Goal: Find specific page/section: Find specific page/section

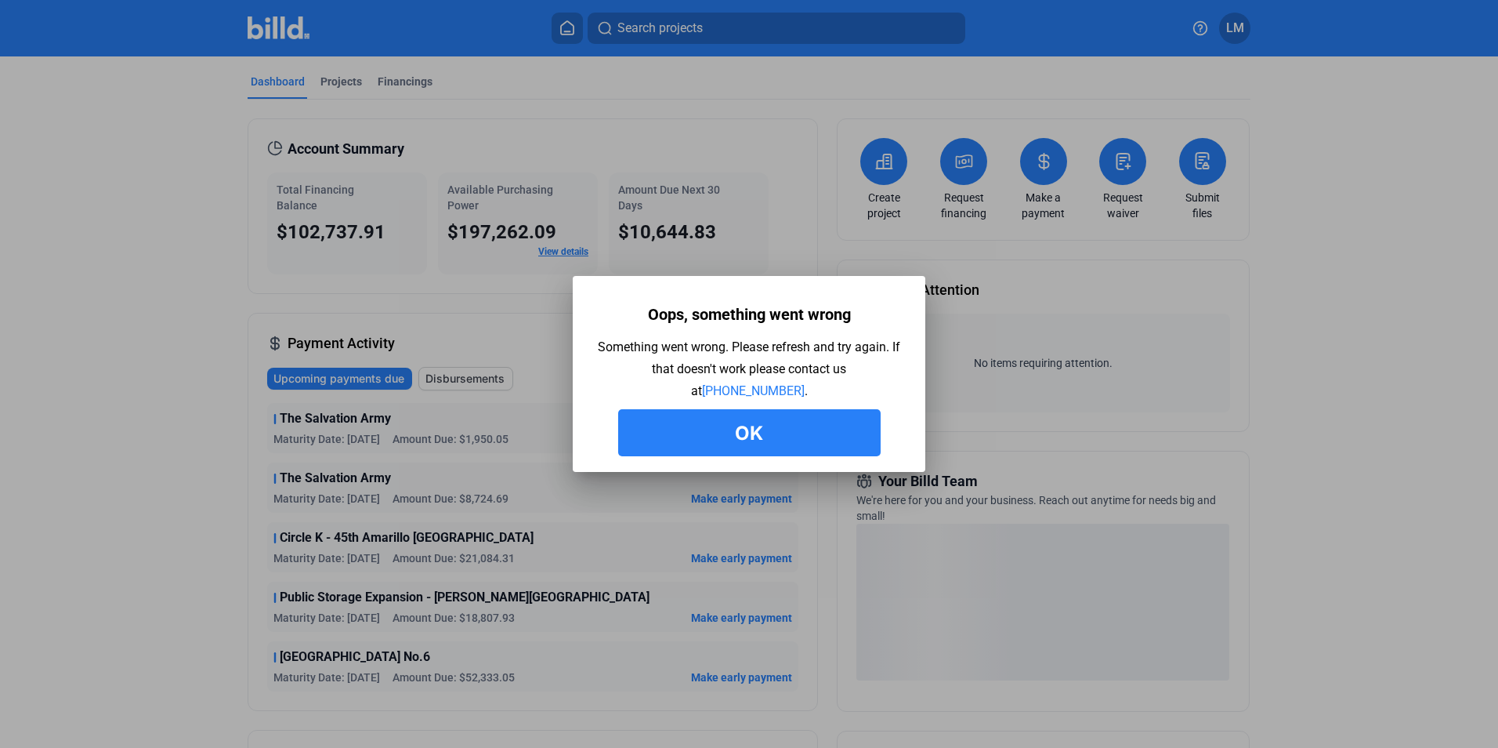
drag, startPoint x: 335, startPoint y: 78, endPoint x: 349, endPoint y: 85, distance: 15.8
click at [336, 77] on div at bounding box center [749, 374] width 1498 height 748
click at [678, 426] on button "Ok" at bounding box center [749, 432] width 263 height 47
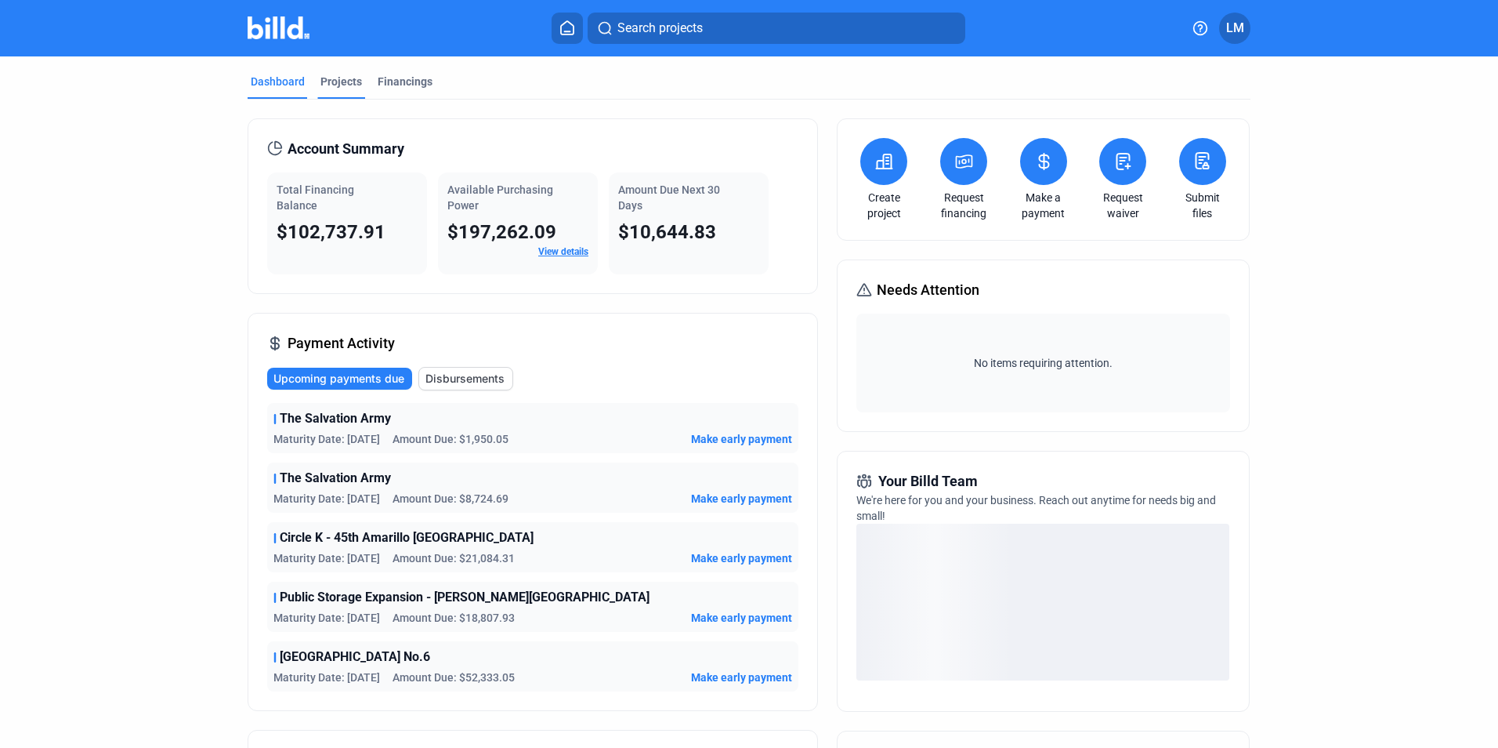
click at [330, 86] on div "Projects" at bounding box center [342, 82] width 42 height 16
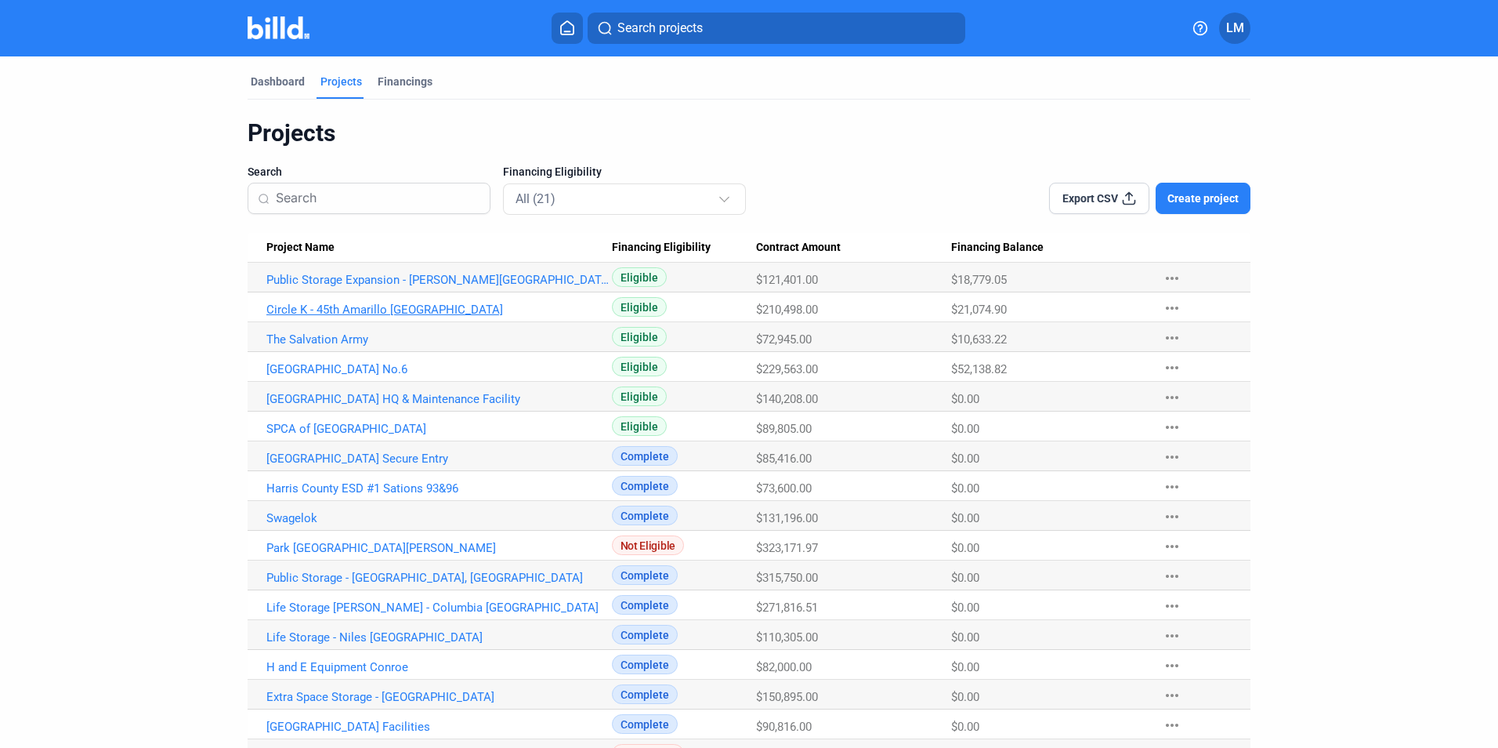
click at [352, 311] on link "Circle K - 45th Amarillo TX" at bounding box center [439, 309] width 346 height 14
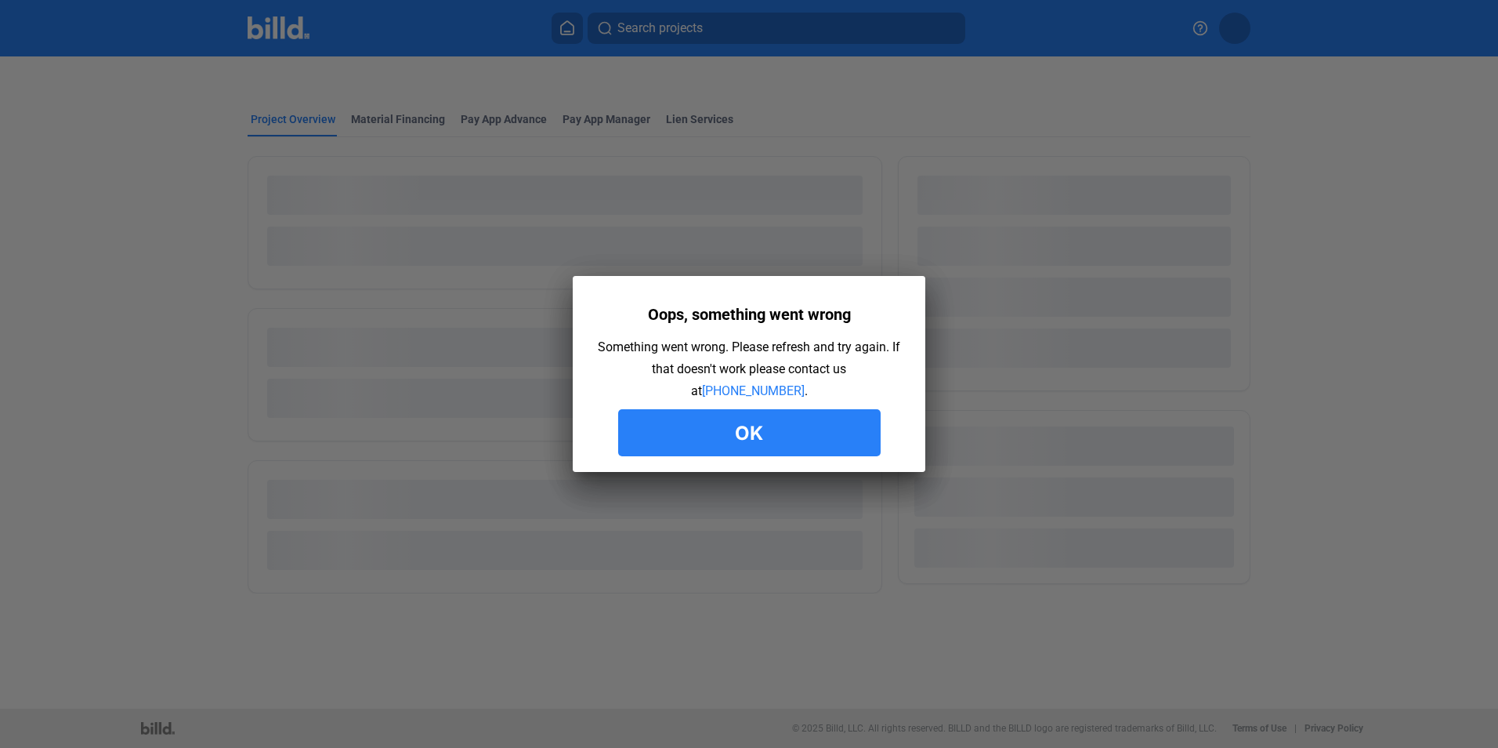
click at [719, 426] on button "Ok" at bounding box center [749, 432] width 263 height 47
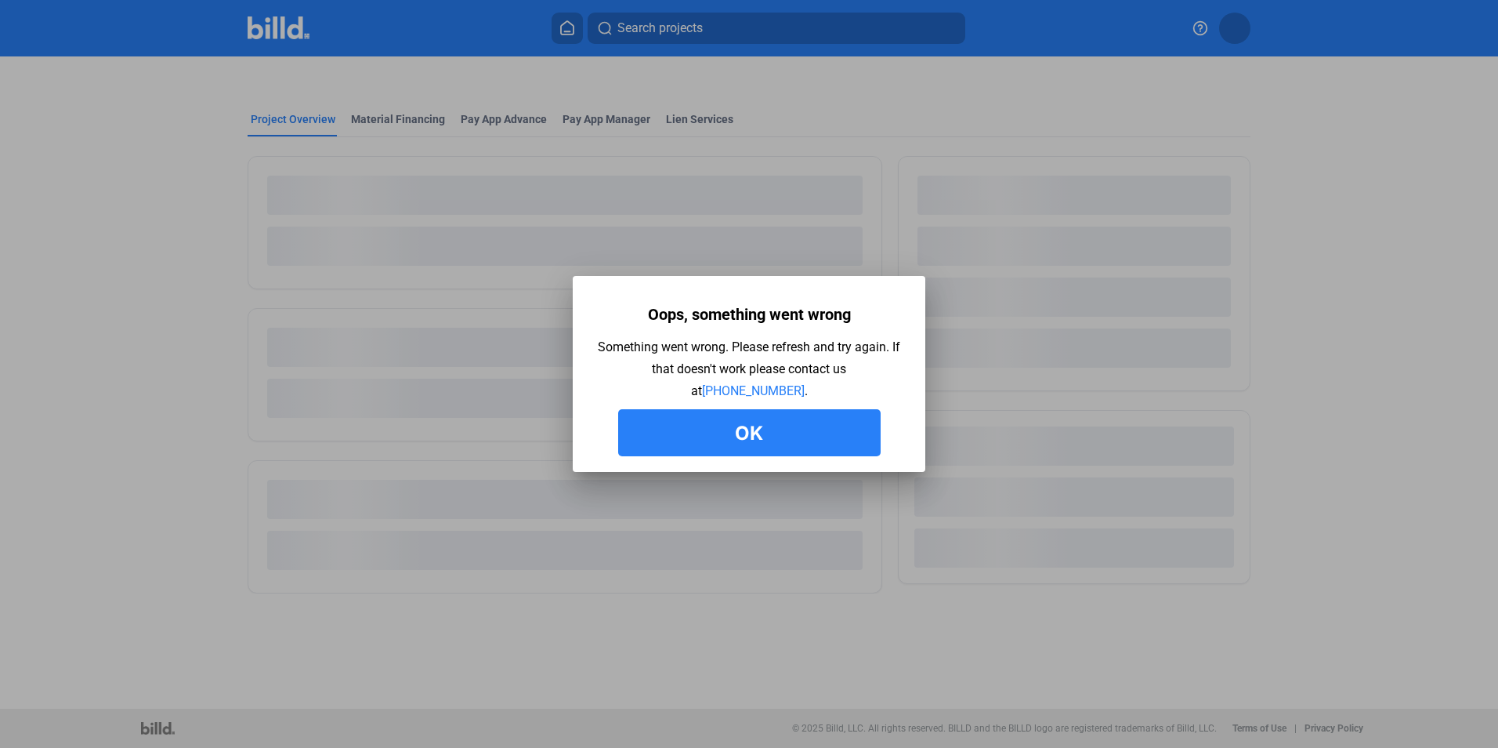
drag, startPoint x: 704, startPoint y: 437, endPoint x: 696, endPoint y: 438, distance: 8.7
click at [699, 438] on button "Ok" at bounding box center [749, 432] width 263 height 47
